Goal: Entertainment & Leisure: Consume media (video, audio)

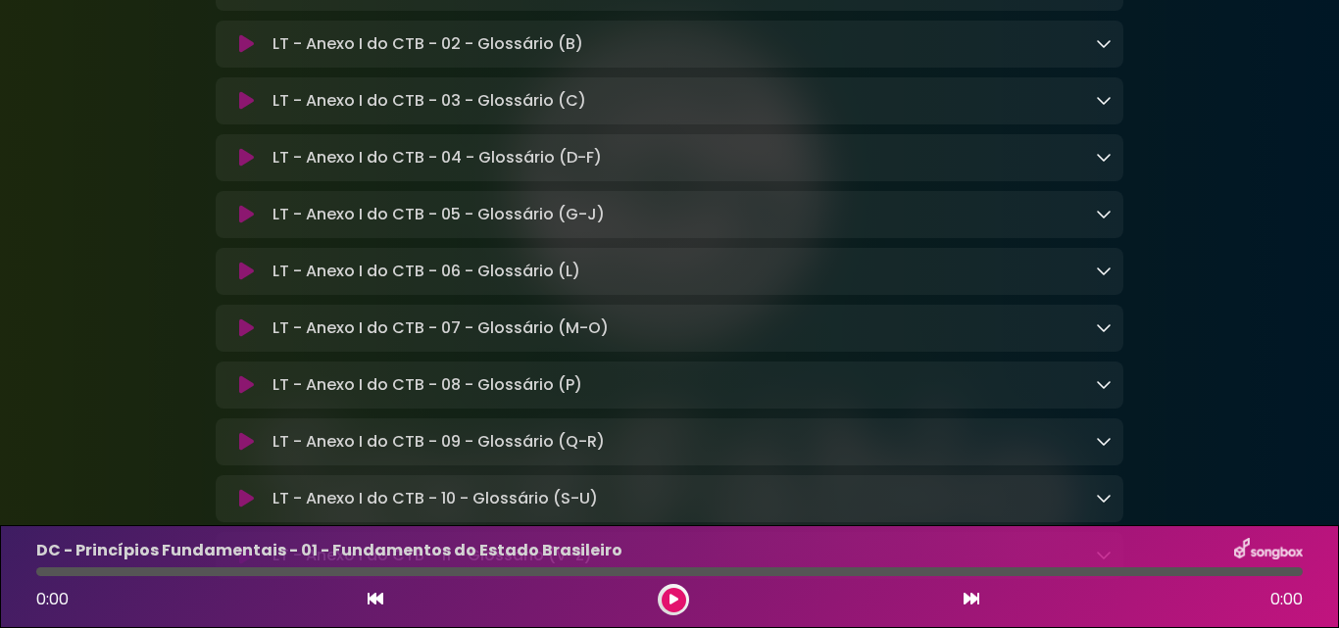
scroll to position [15648, 0]
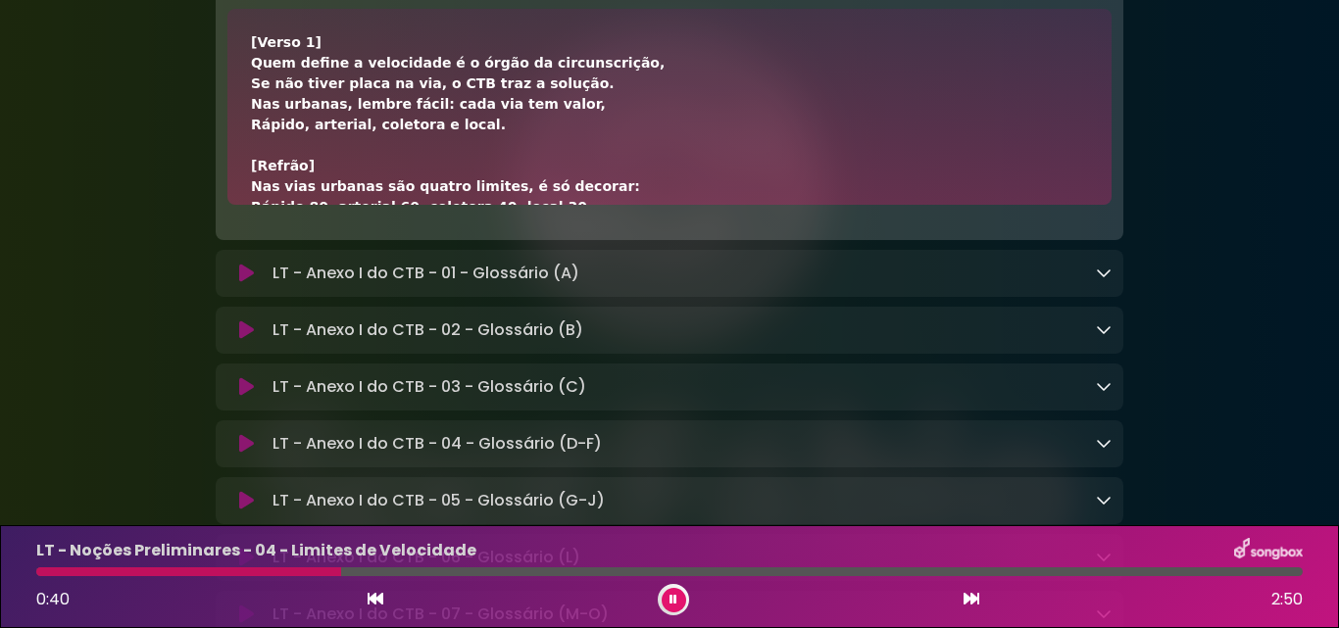
click at [795, 425] on div "[Verso 1] Quem define a velocidade é o órgão da circunscrição, Se não tiver pla…" at bounding box center [669, 371] width 837 height 679
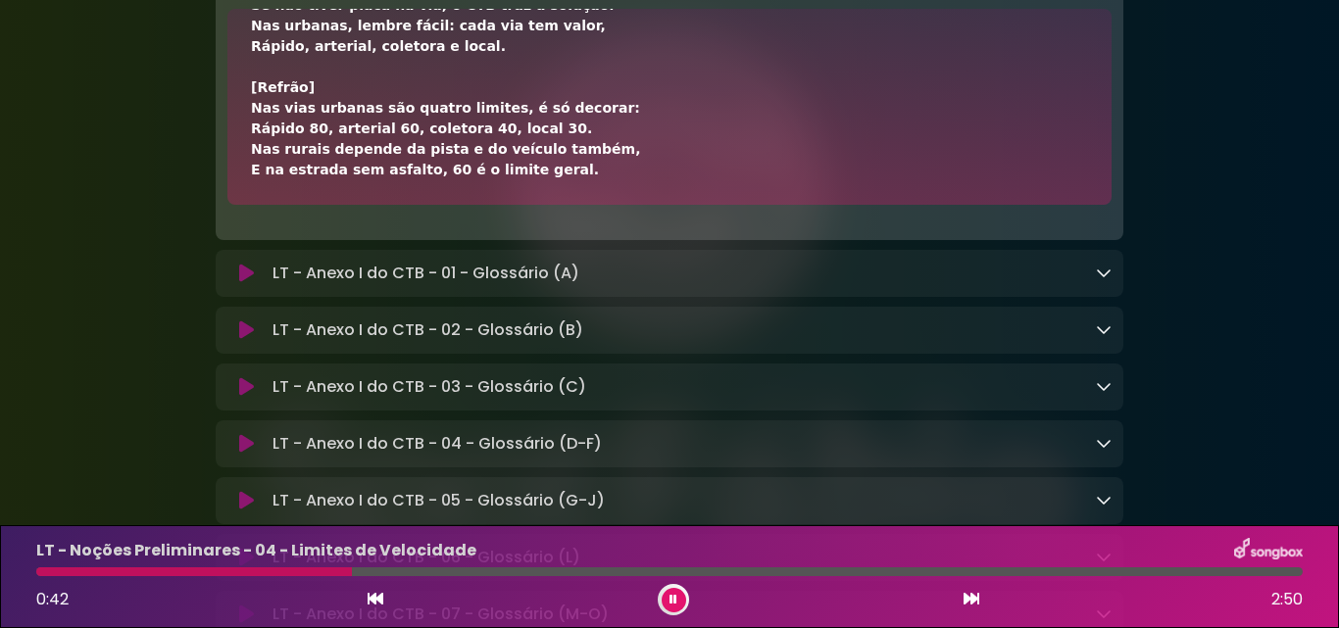
scroll to position [118, 0]
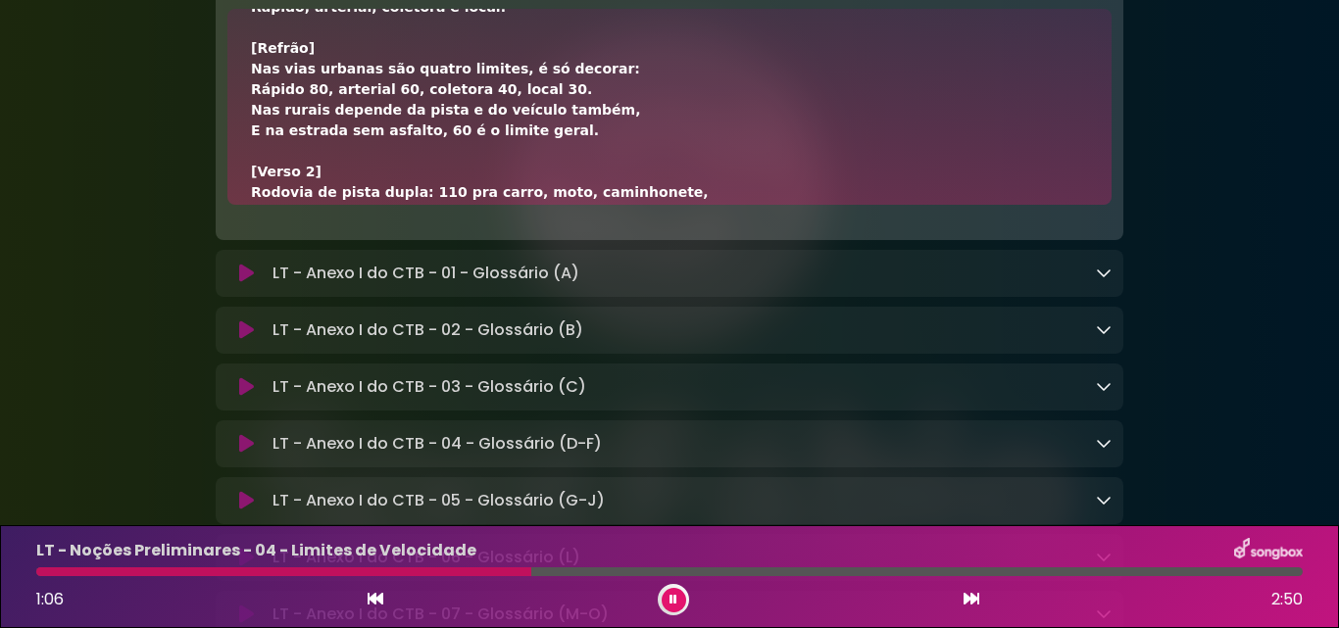
click at [218, 571] on div at bounding box center [283, 572] width 495 height 9
click at [177, 571] on div at bounding box center [134, 572] width 196 height 9
click at [177, 571] on div at bounding box center [116, 572] width 160 height 9
click at [631, 348] on div "[Verso 1] Quem define a velocidade é o órgão da circunscrição, Se não tiver pla…" at bounding box center [669, 254] width 837 height 679
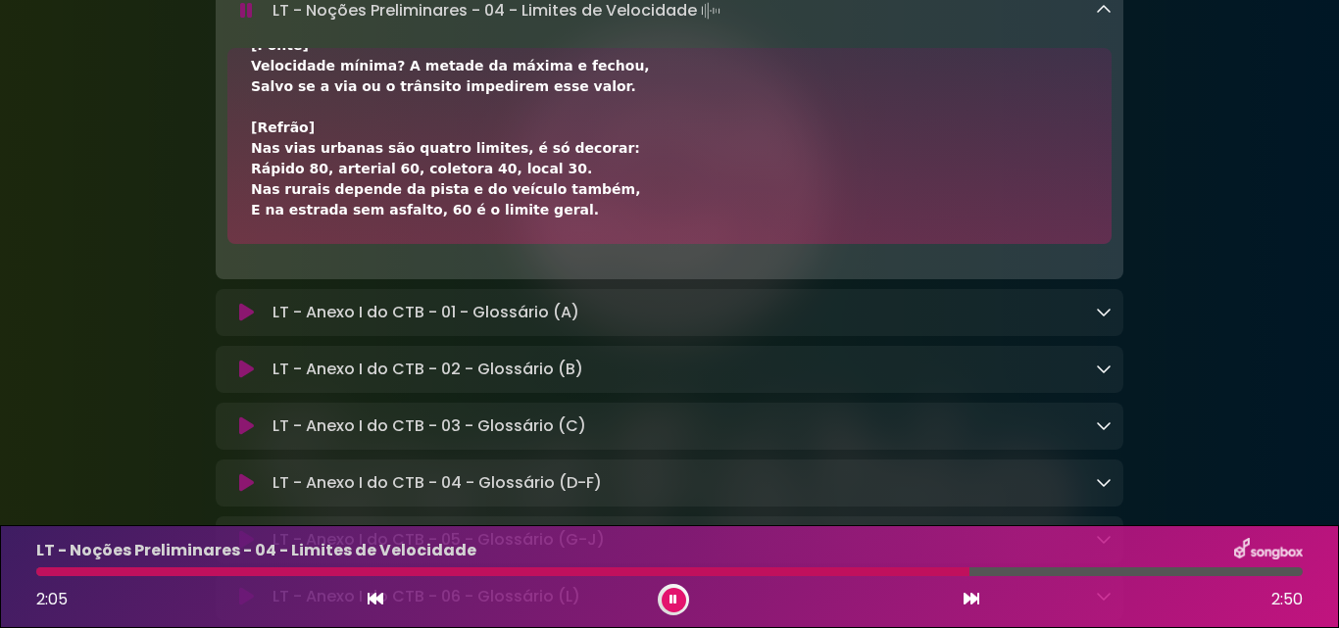
scroll to position [15648, 0]
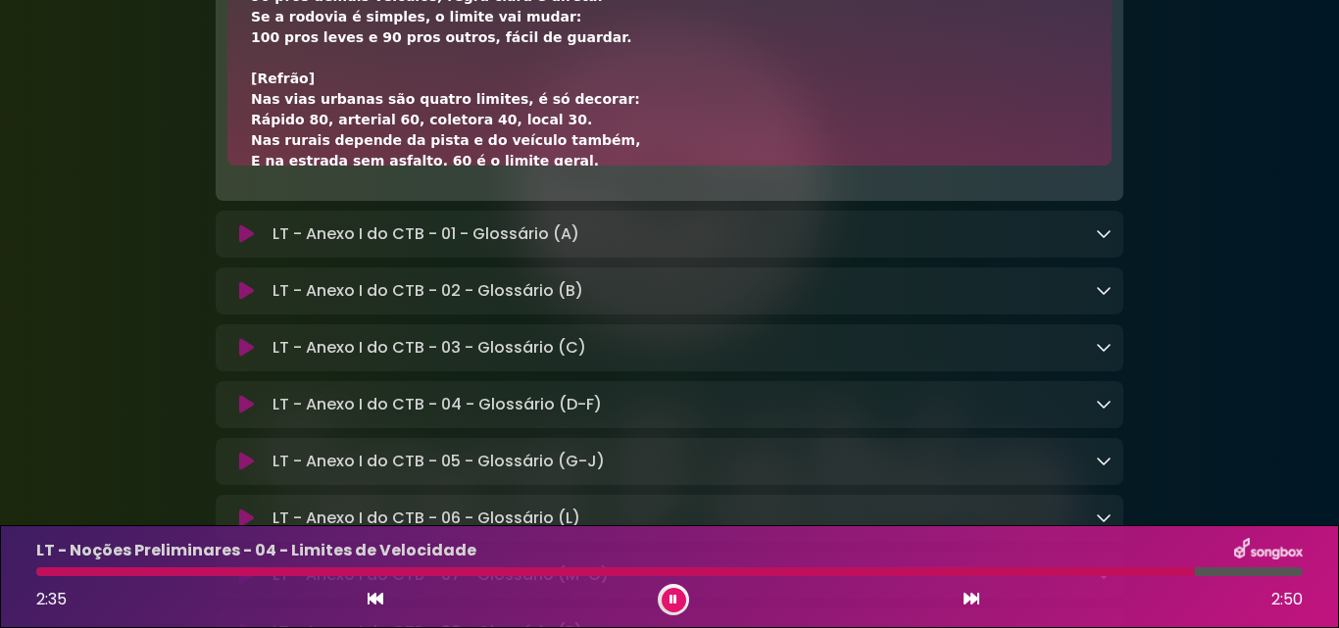
scroll to position [256, 0]
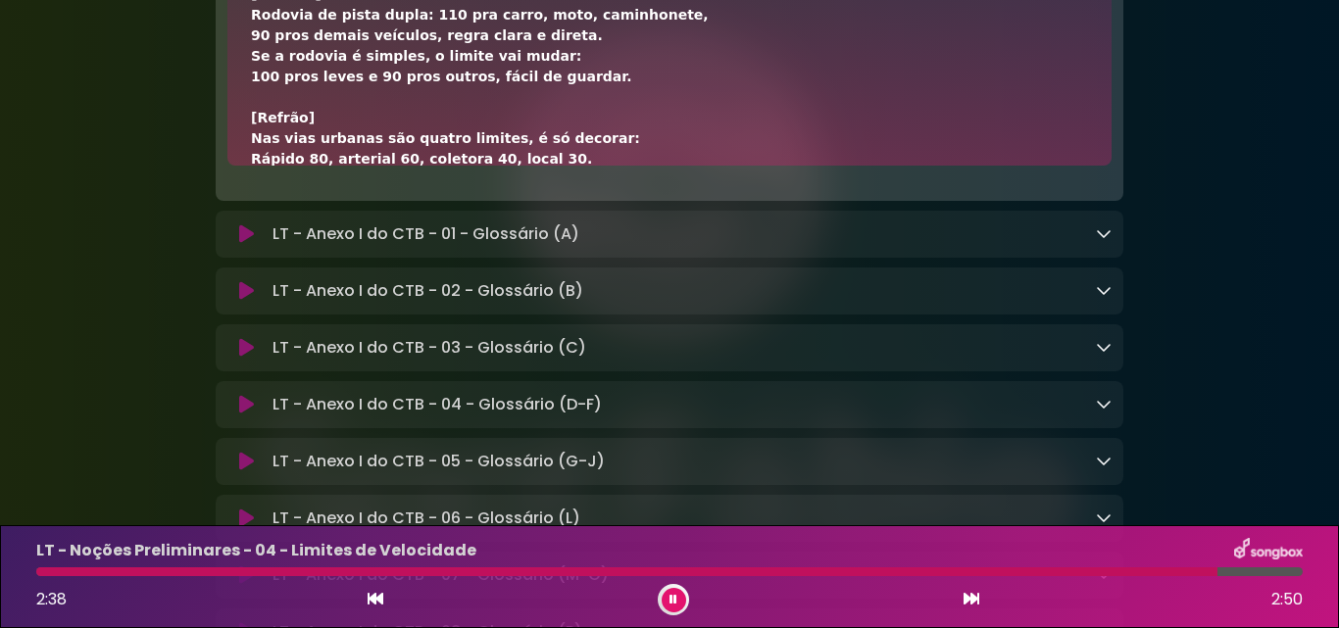
click at [145, 568] on div at bounding box center [626, 572] width 1181 height 9
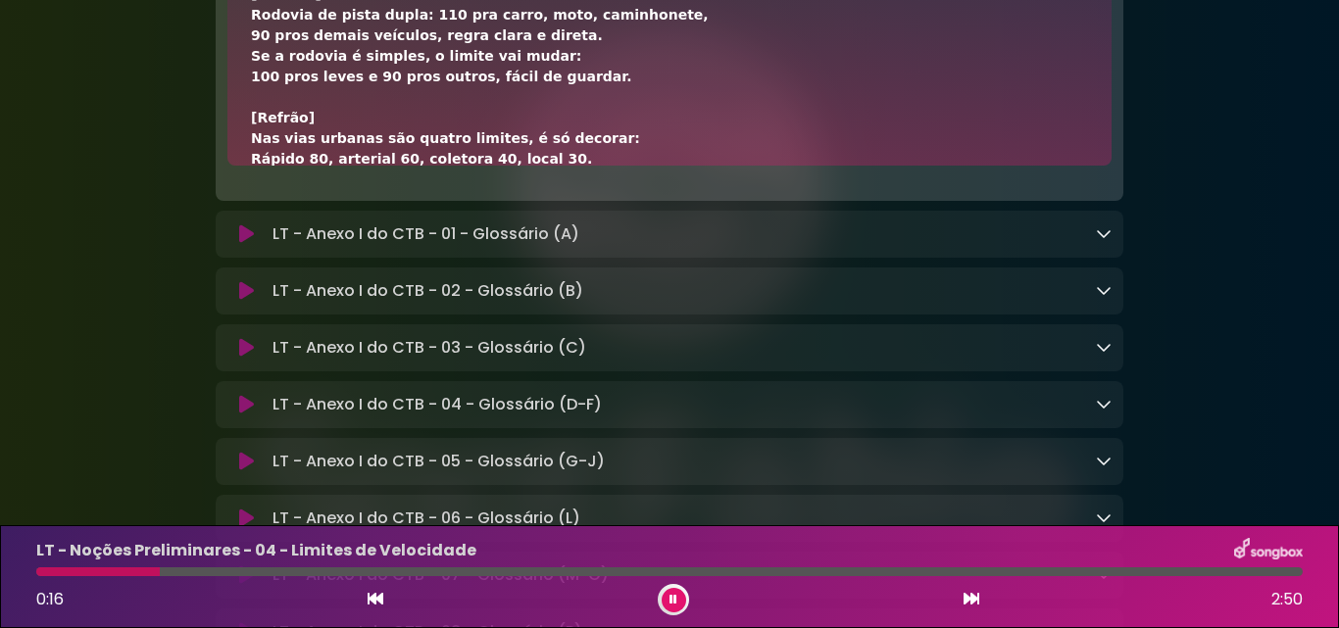
click at [660, 247] on div "[Verso 1] Quem define a velocidade é o órgão da circunscrição, Se não tiver pla…" at bounding box center [669, 76] width 837 height 679
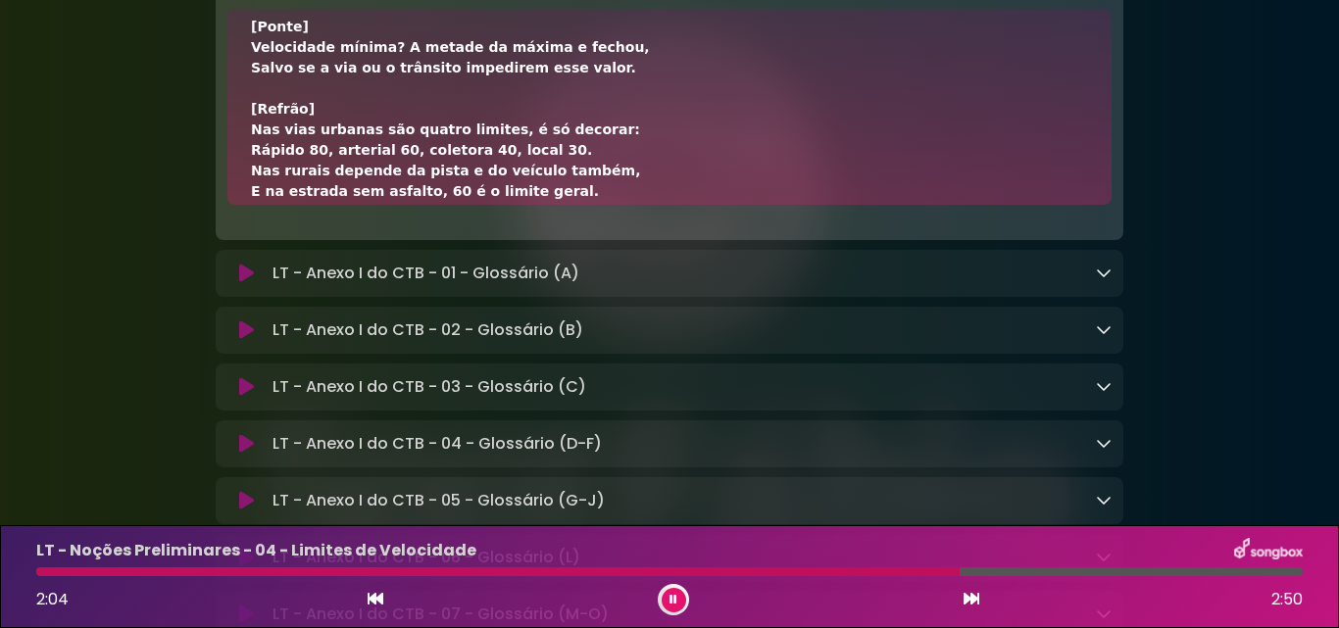
scroll to position [530, 0]
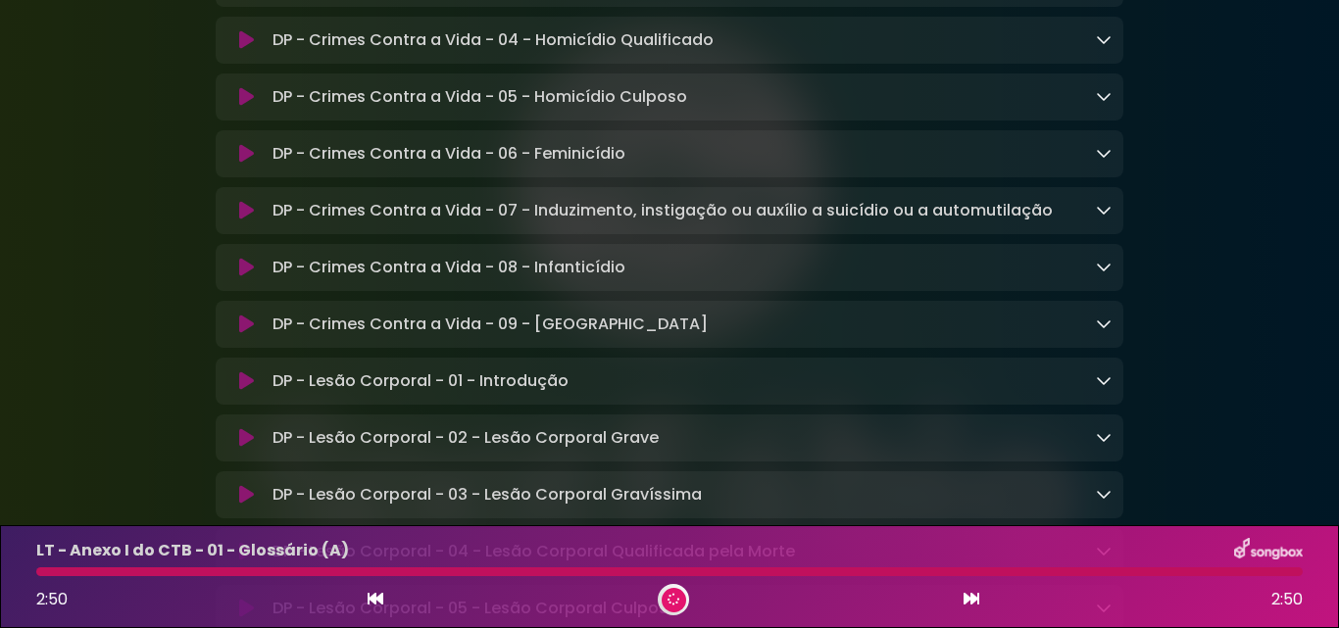
scroll to position [14629, 0]
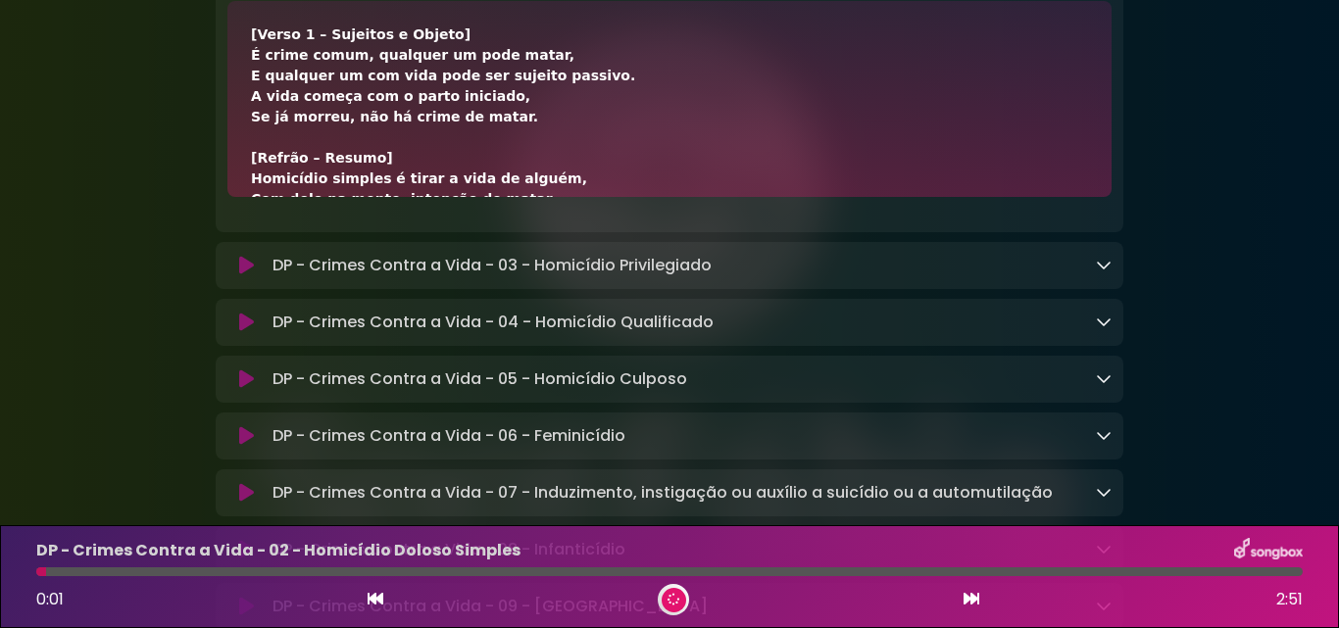
click at [582, 282] on div "[Verso 1 – Sujeitos e Objeto] É crime comum, qualquer um pode matar, E qualquer…" at bounding box center [669, 488] width 837 height 927
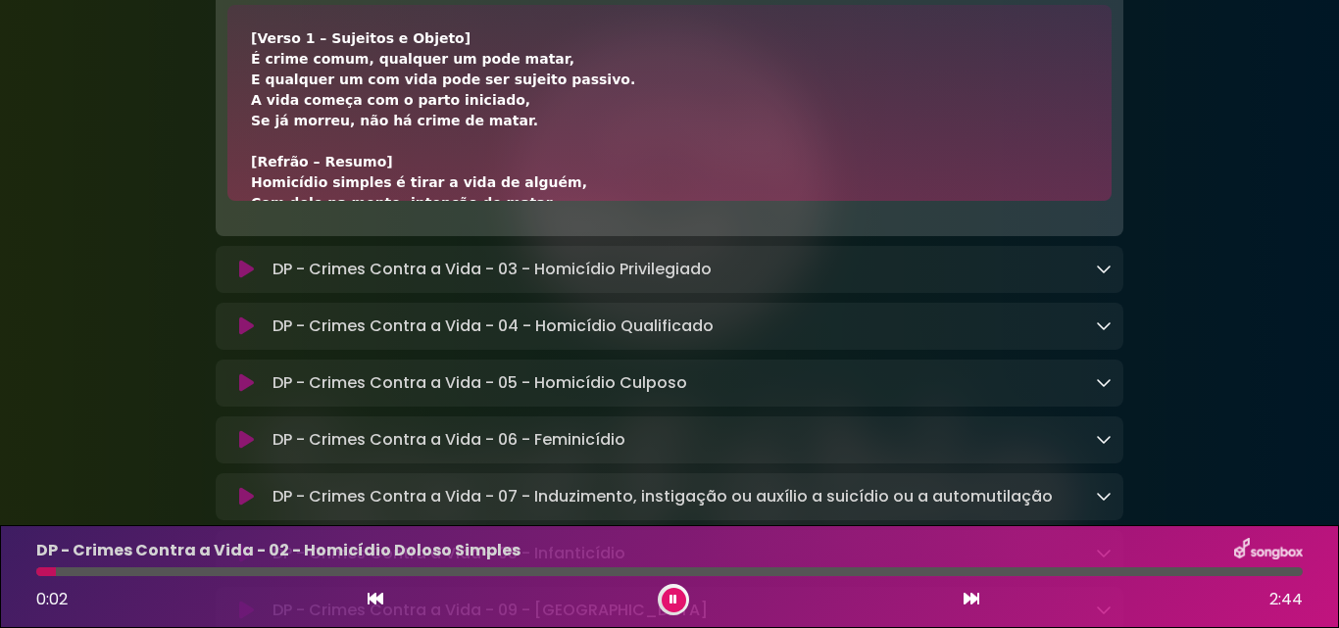
click at [515, 201] on div "[Verso 1 – Sujeitos e Objeto] É crime comum, qualquer um pode matar, E qualquer…" at bounding box center [669, 103] width 884 height 196
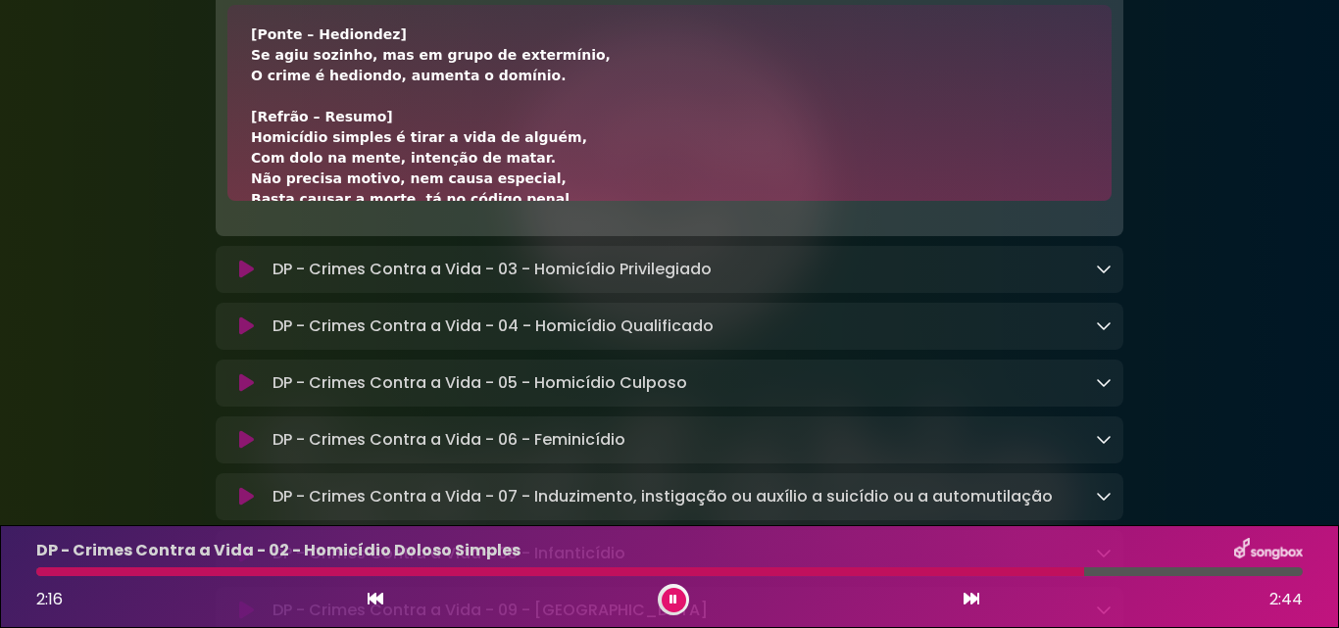
scroll to position [778, 0]
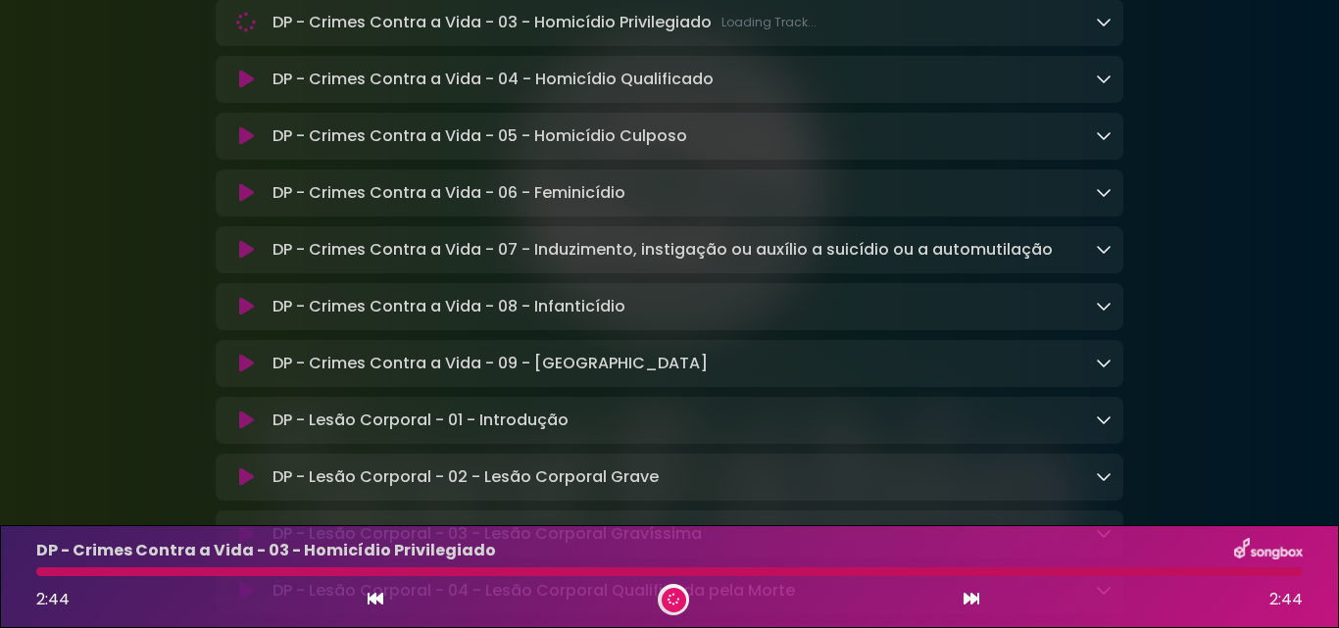
click at [1102, 29] on icon at bounding box center [1104, 22] width 16 height 16
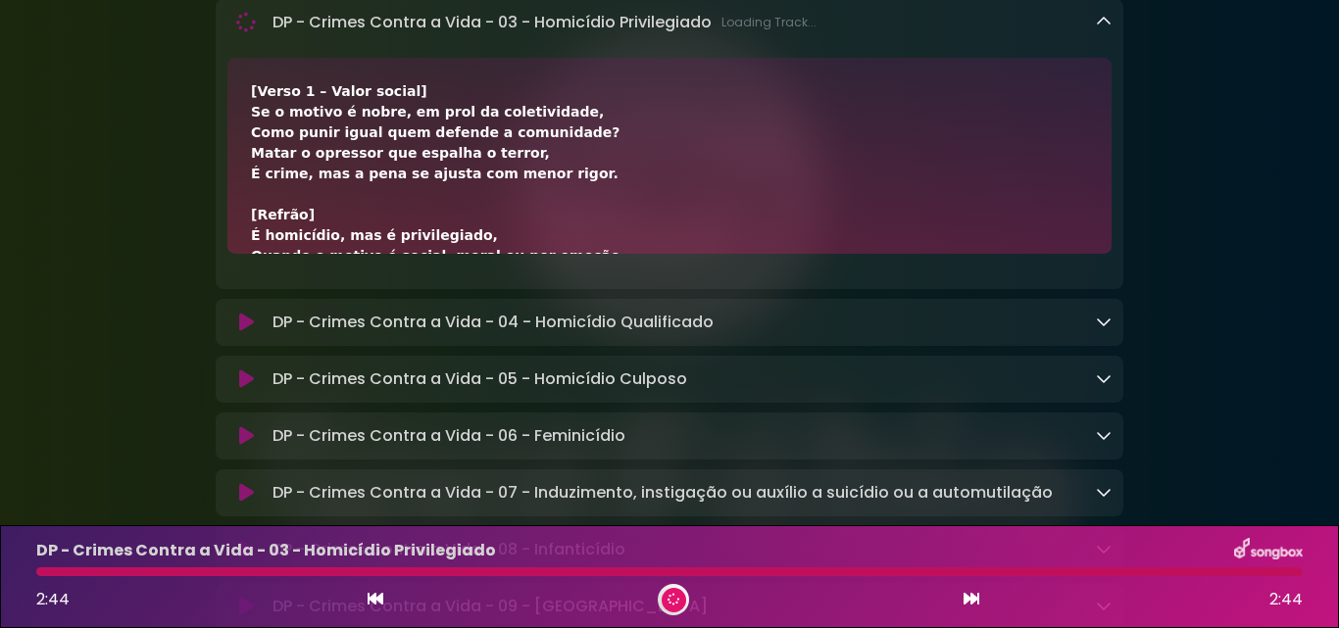
click at [517, 254] on div "[Verso 1 – Valor social] Se o motivo é nobre, em prol da coletividade, Como pun…" at bounding box center [669, 156] width 884 height 196
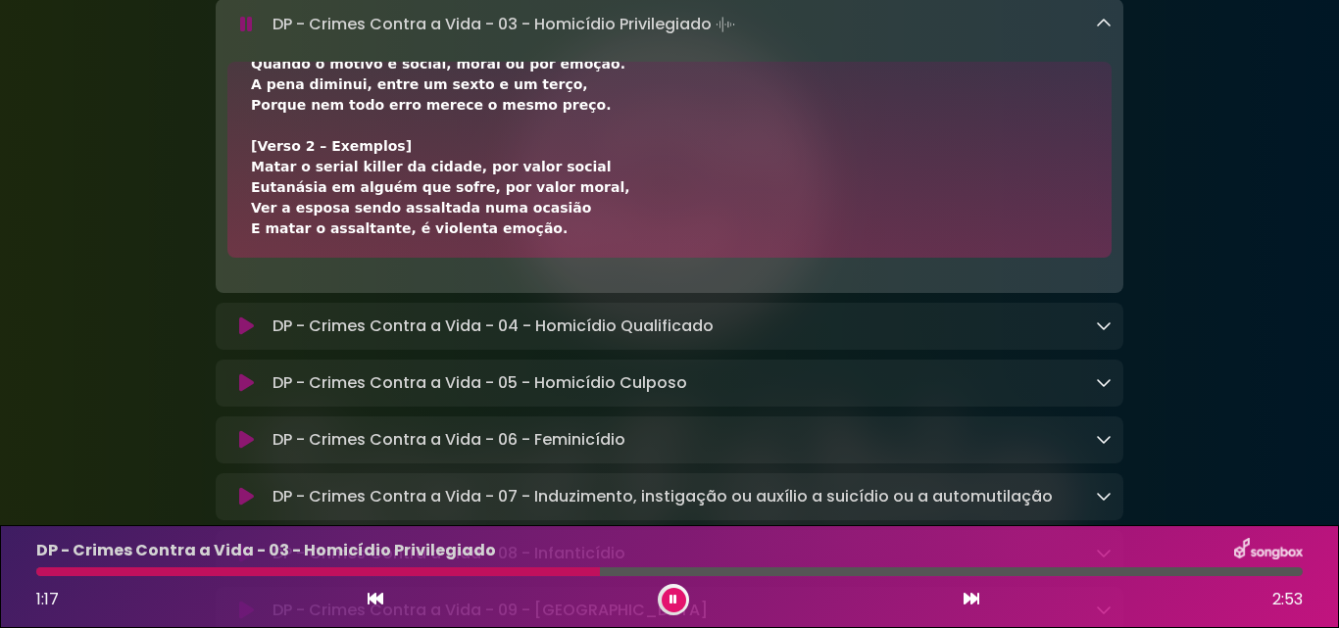
scroll to position [235, 0]
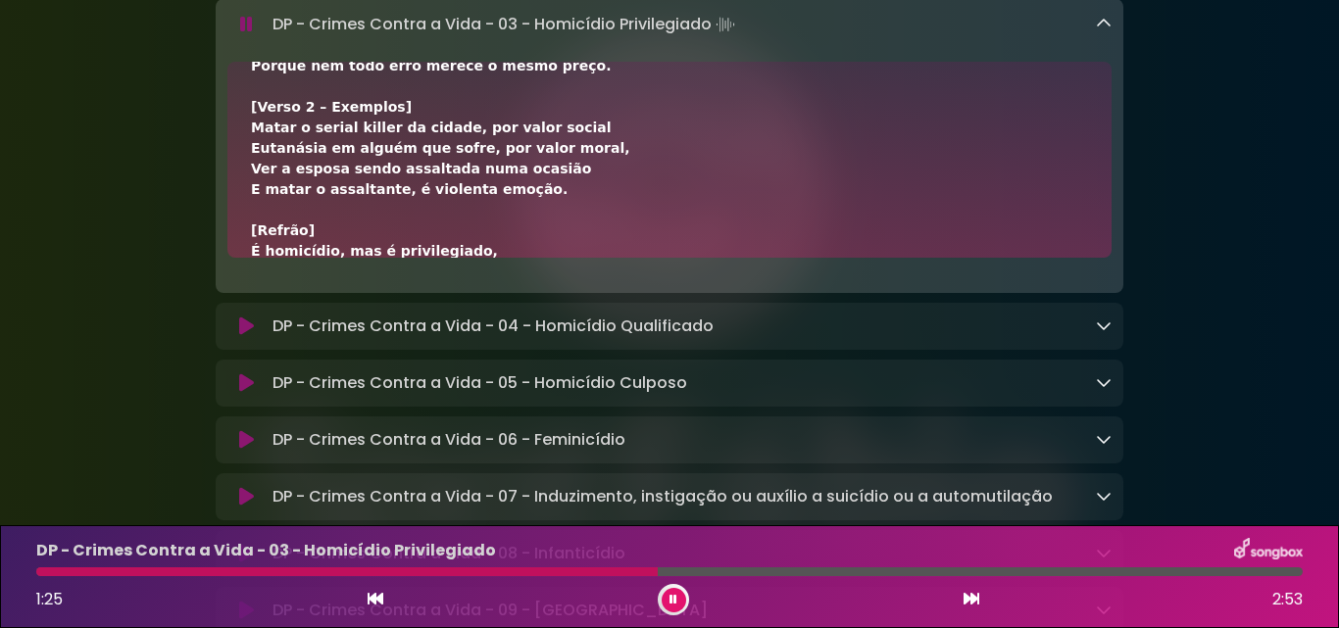
click at [670, 599] on icon at bounding box center [673, 600] width 9 height 13
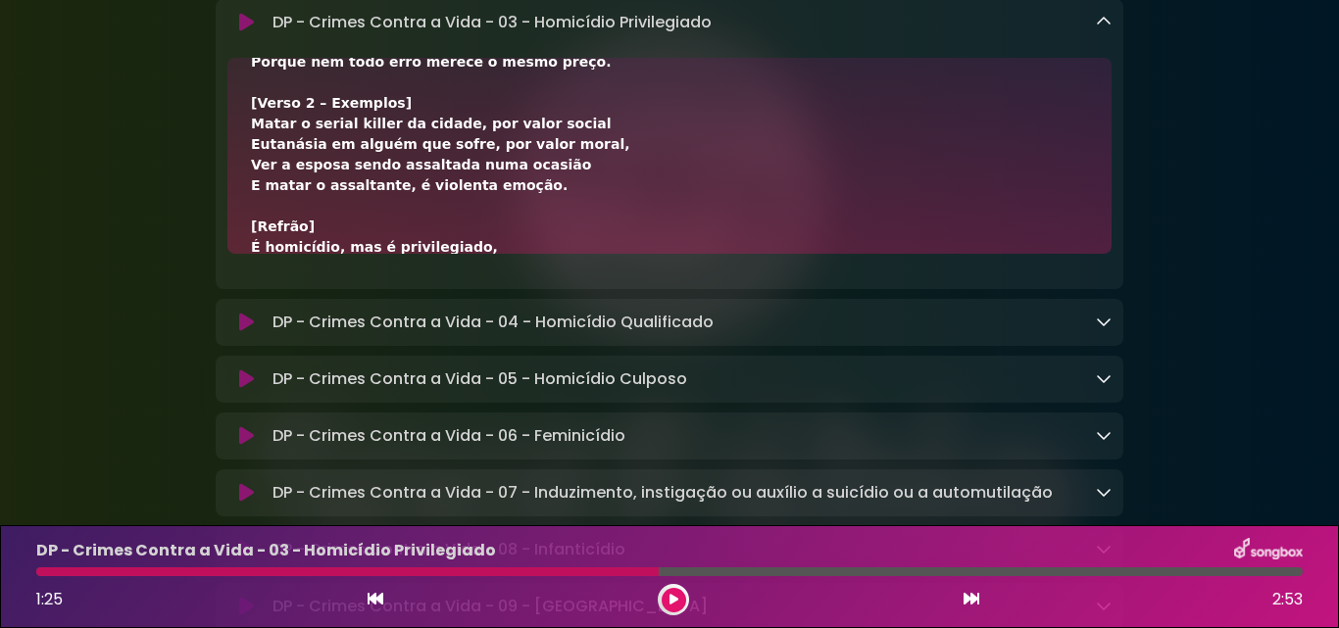
click at [1102, 29] on icon at bounding box center [1104, 22] width 16 height 16
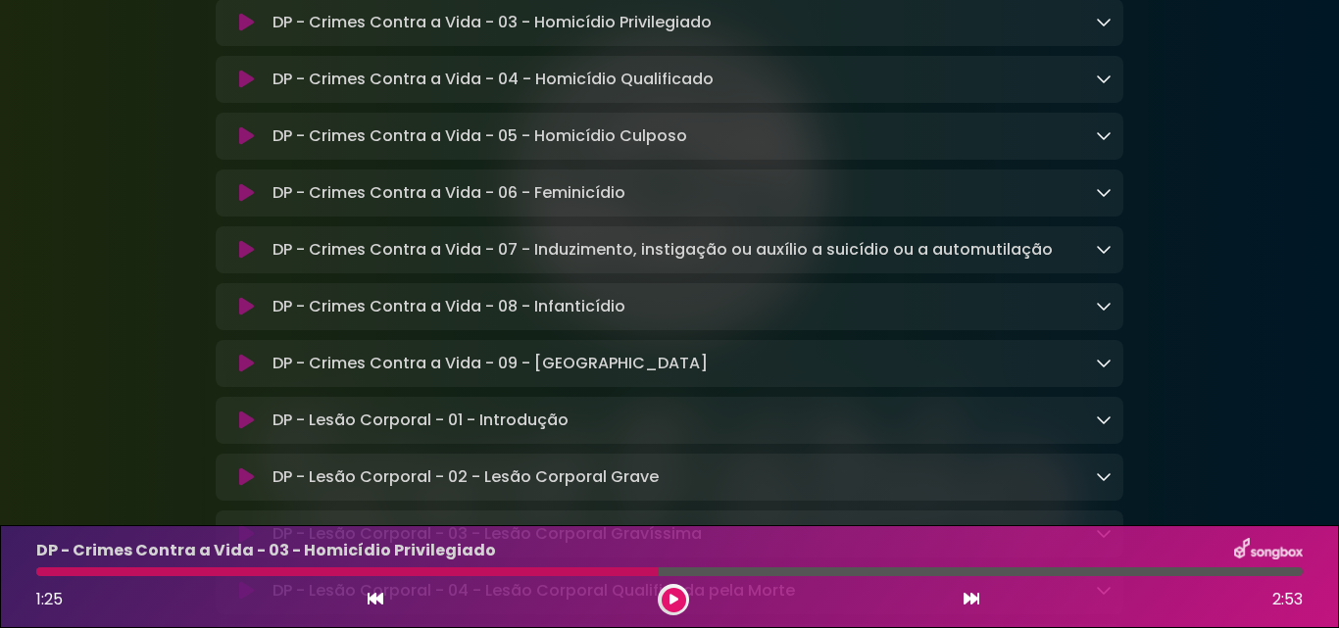
click at [239, 146] on icon at bounding box center [246, 136] width 15 height 20
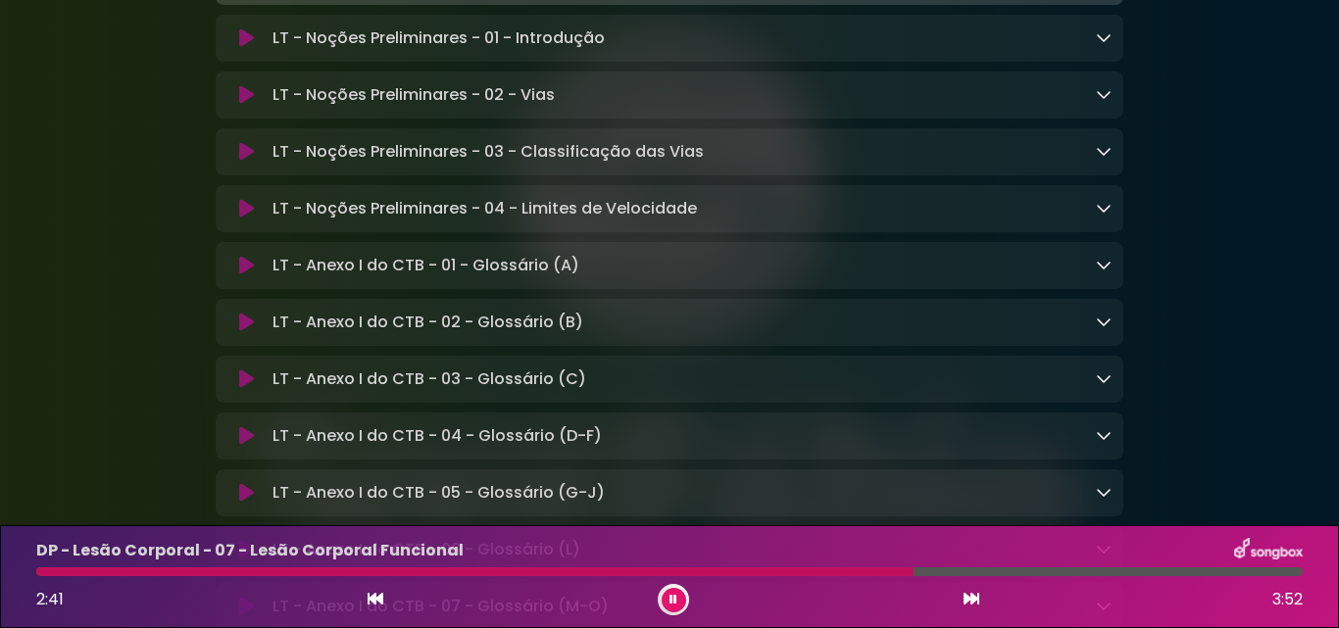
scroll to position [15452, 0]
